Goal: Information Seeking & Learning: Learn about a topic

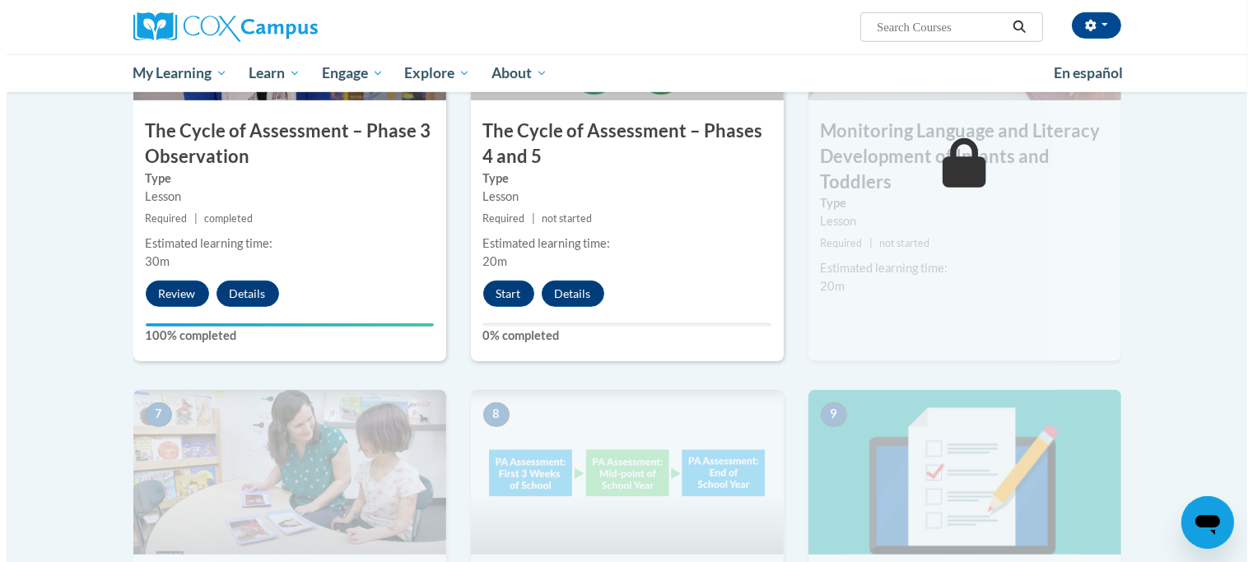
scroll to position [988, 0]
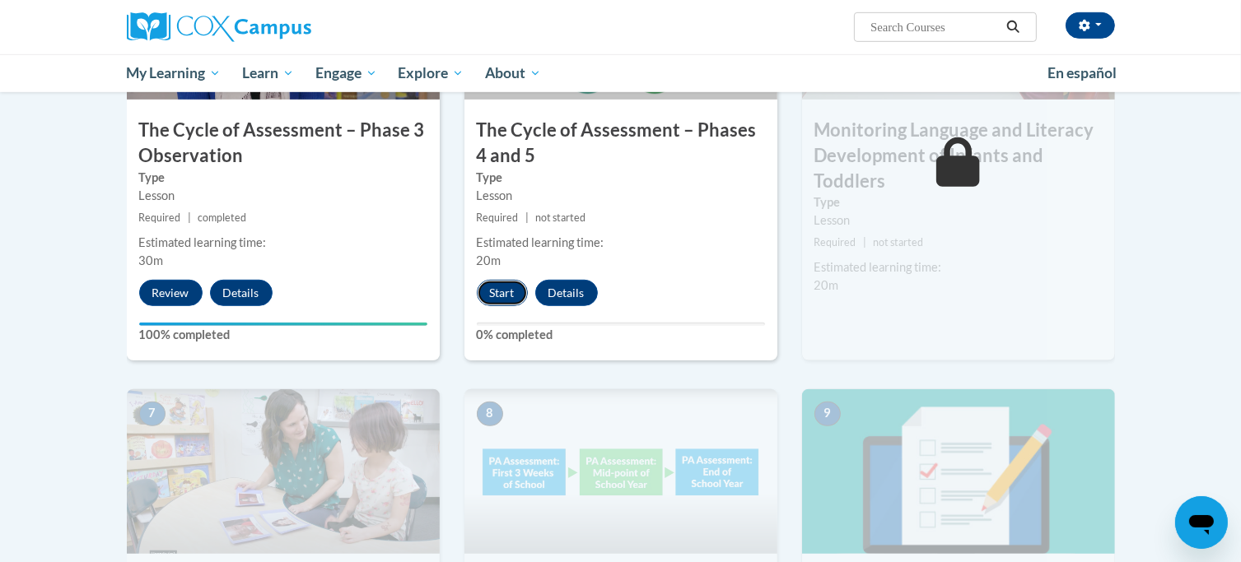
click at [511, 300] on button "Start" at bounding box center [502, 293] width 51 height 26
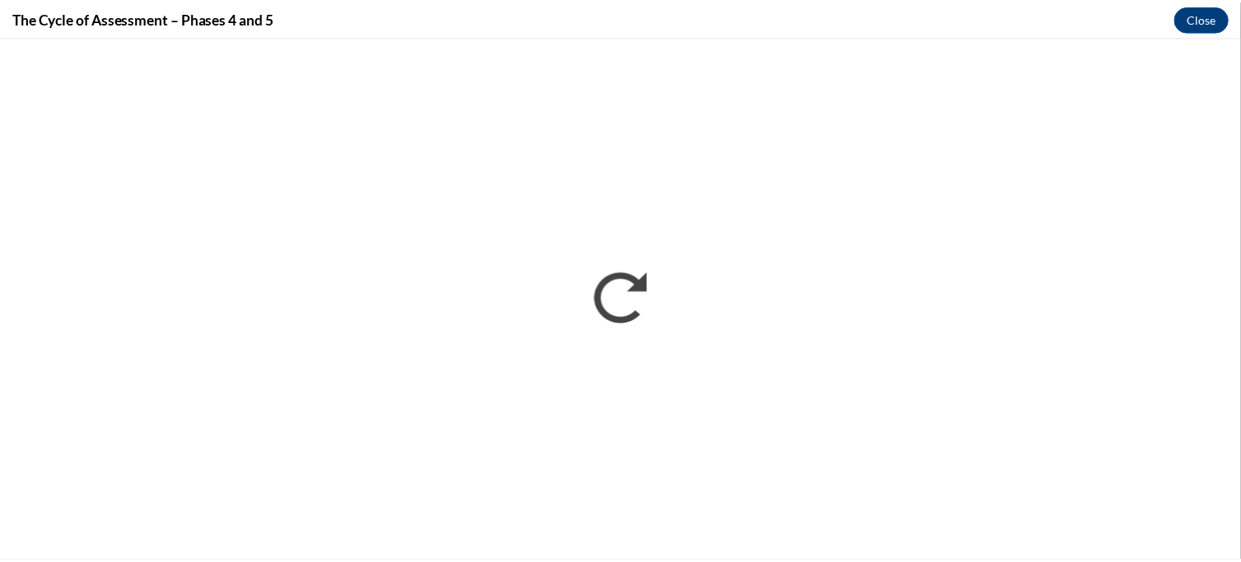
scroll to position [0, 0]
